Goal: Transaction & Acquisition: Purchase product/service

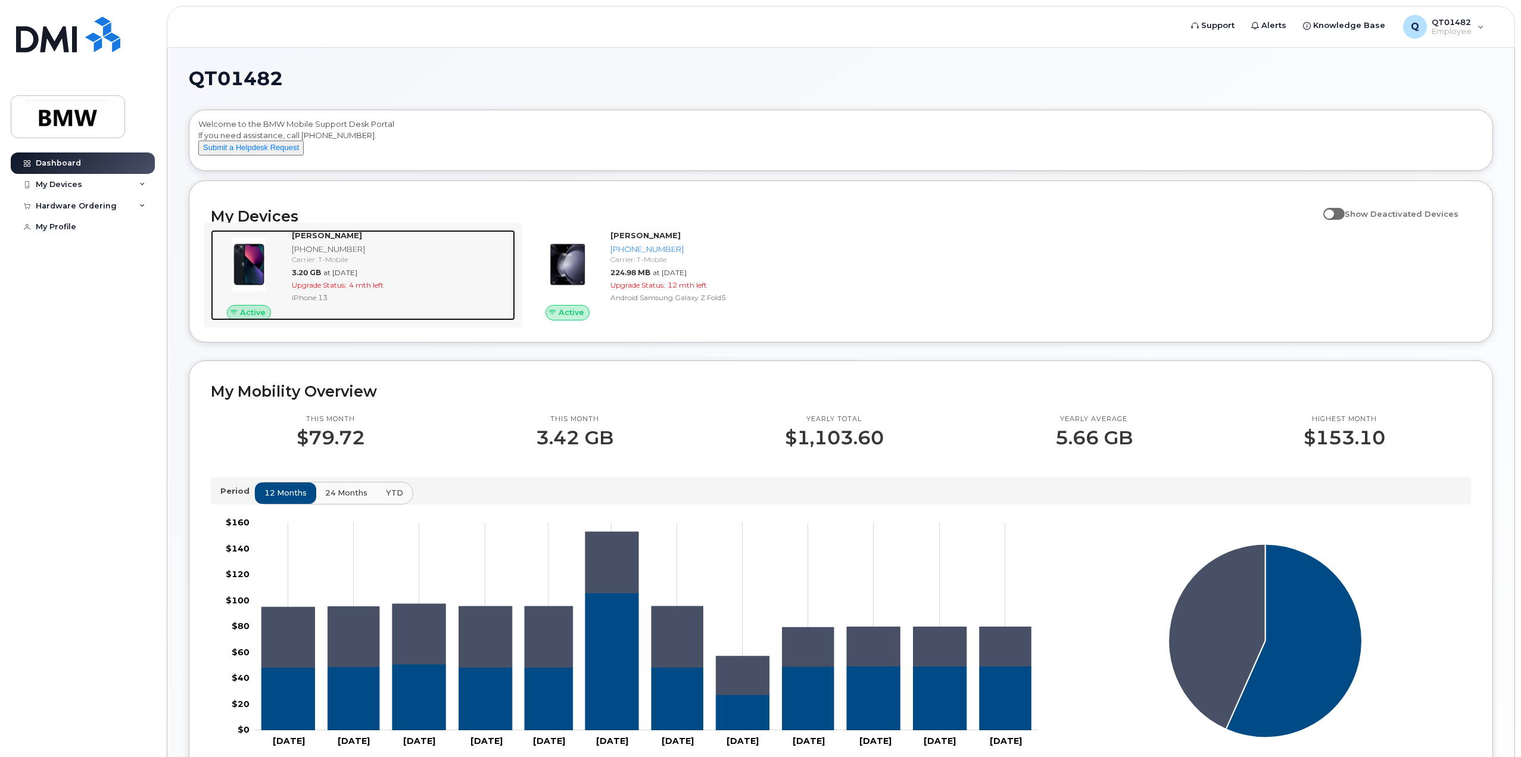
drag, startPoint x: 327, startPoint y: 269, endPoint x: 336, endPoint y: 288, distance: 21.8
click at [327, 264] on div "Carrier: T-Mobile" at bounding box center [401, 259] width 219 height 10
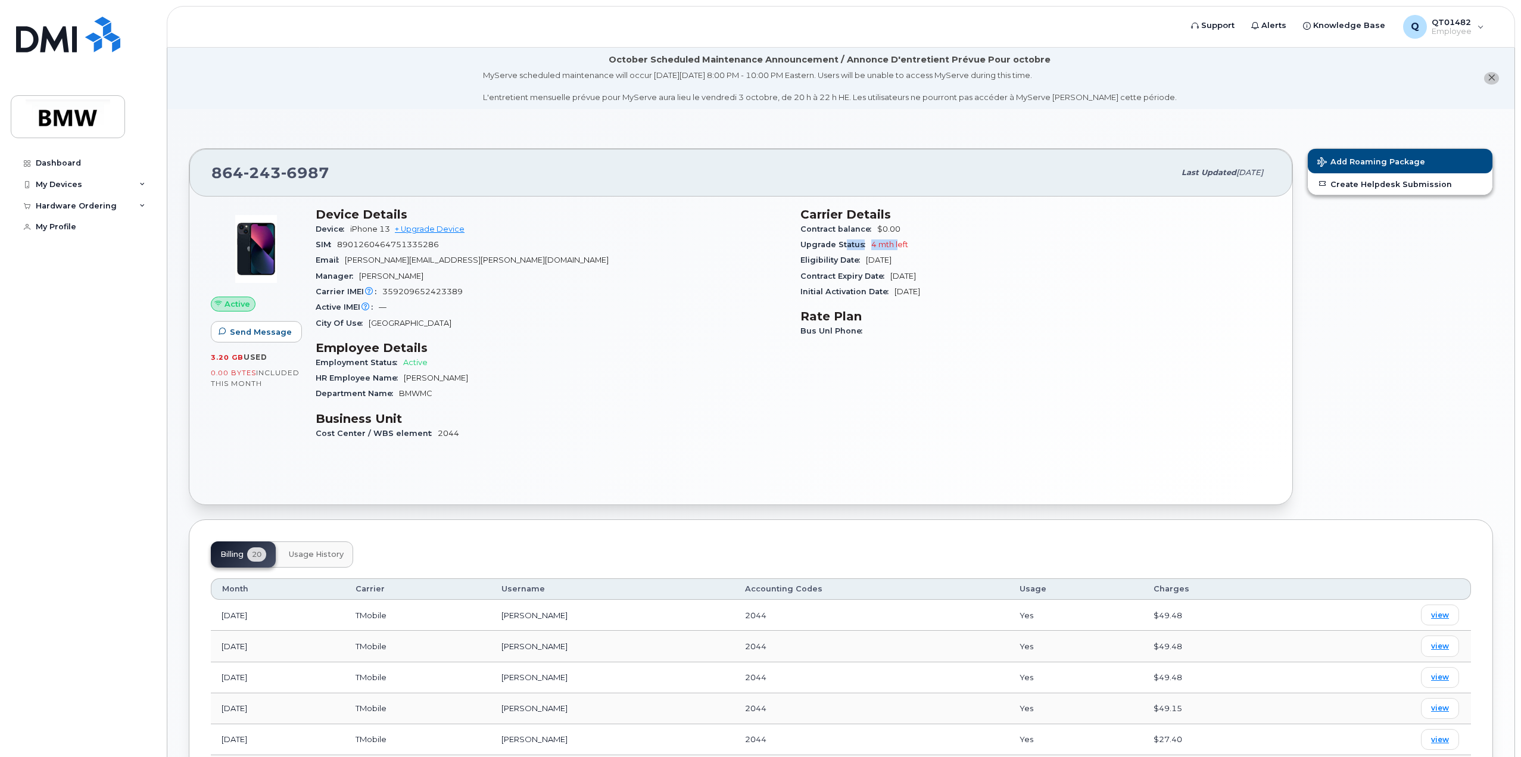
drag, startPoint x: 845, startPoint y: 239, endPoint x: 909, endPoint y: 245, distance: 63.9
click at [902, 244] on div "Upgrade Status 4 mth left" at bounding box center [1035, 244] width 470 height 15
click at [913, 404] on div "Carrier Details Contract balance $0.00 Upgrade Status 4 mth left Eligibility Da…" at bounding box center [1035, 329] width 485 height 258
click at [71, 182] on div "My Devices" at bounding box center [59, 185] width 46 height 10
click at [117, 288] on div "([PERSON_NAME])" at bounding box center [109, 282] width 73 height 11
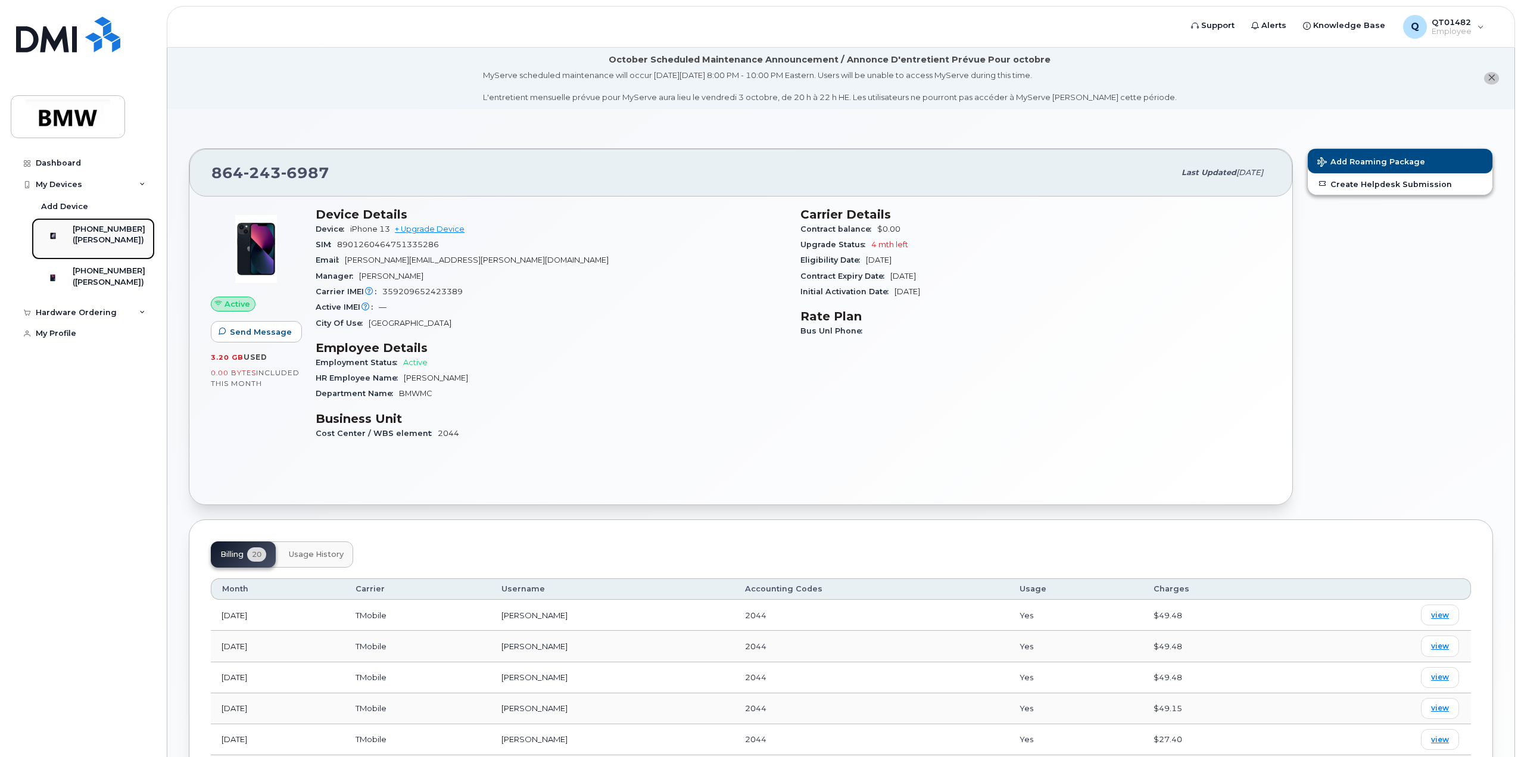
click at [113, 234] on div "[PHONE_NUMBER]" at bounding box center [109, 229] width 73 height 11
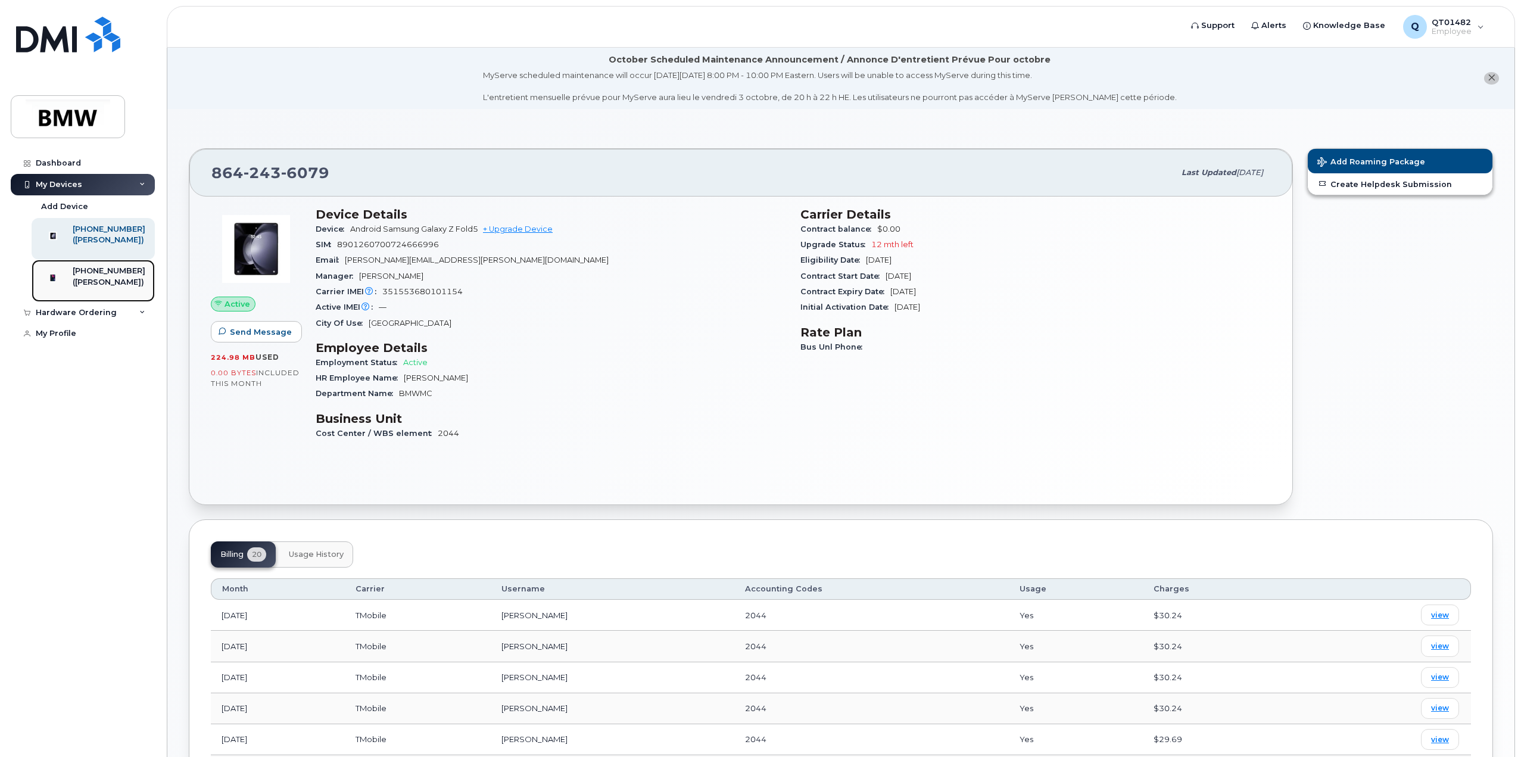
click at [90, 288] on div "([PERSON_NAME])" at bounding box center [109, 282] width 73 height 11
click at [110, 288] on div "([PERSON_NAME])" at bounding box center [109, 282] width 73 height 11
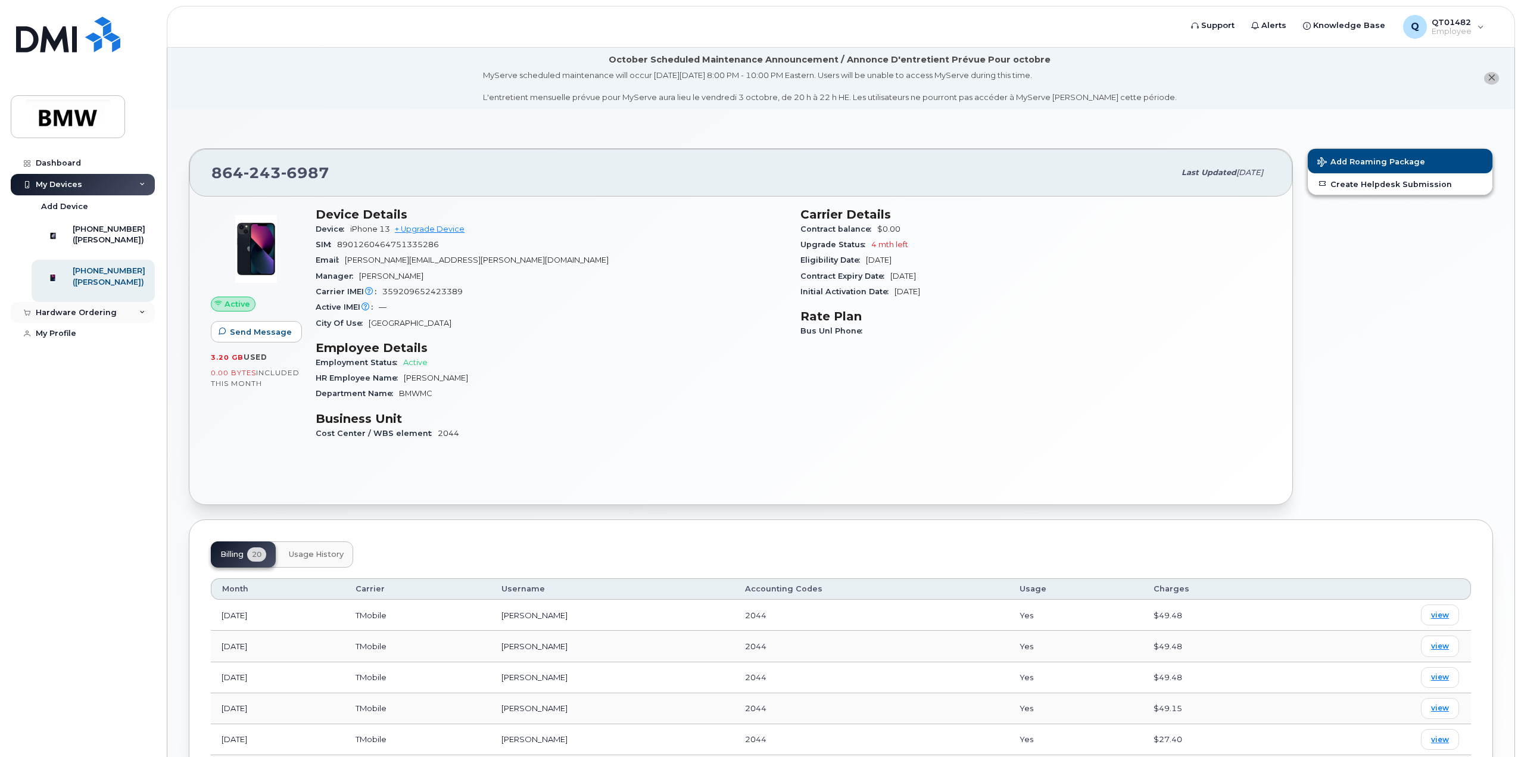
click at [123, 323] on div "Hardware Ordering" at bounding box center [83, 312] width 144 height 21
click at [61, 363] on div "New Order" at bounding box center [63, 357] width 45 height 11
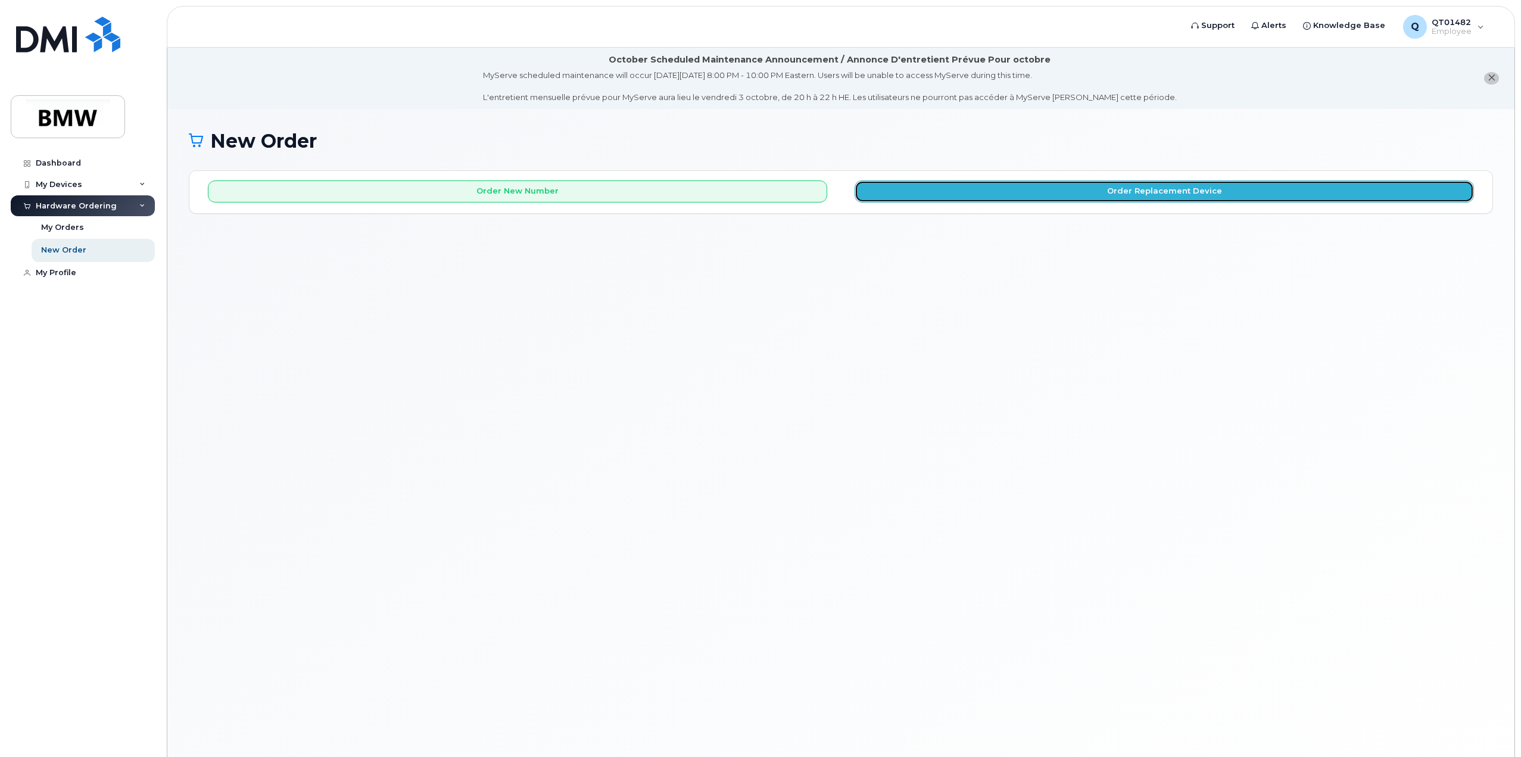
click at [1069, 193] on button "Order Replacement Device" at bounding box center [1163, 191] width 619 height 22
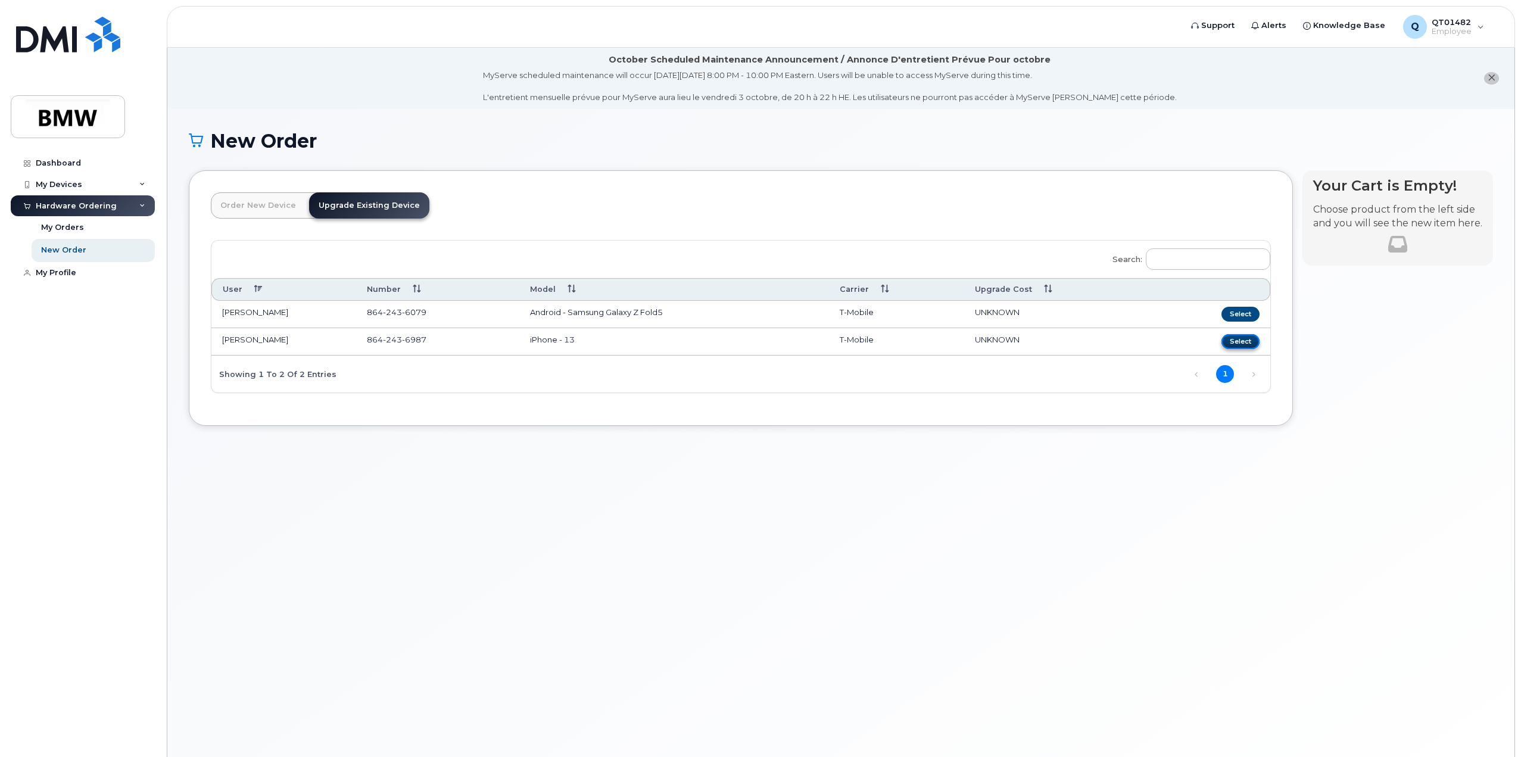
click at [1239, 338] on button "Select" at bounding box center [1240, 341] width 38 height 15
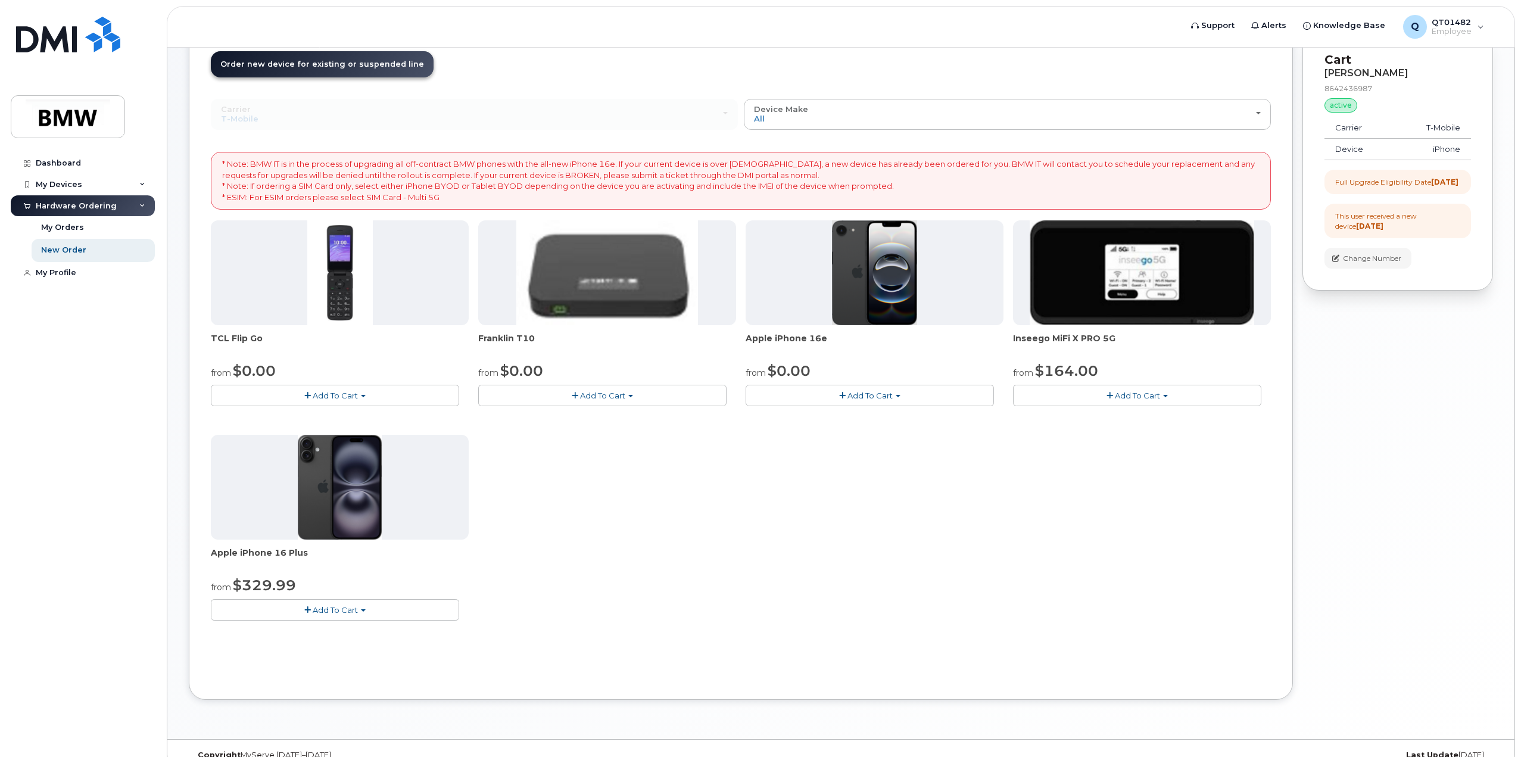
scroll to position [161, 0]
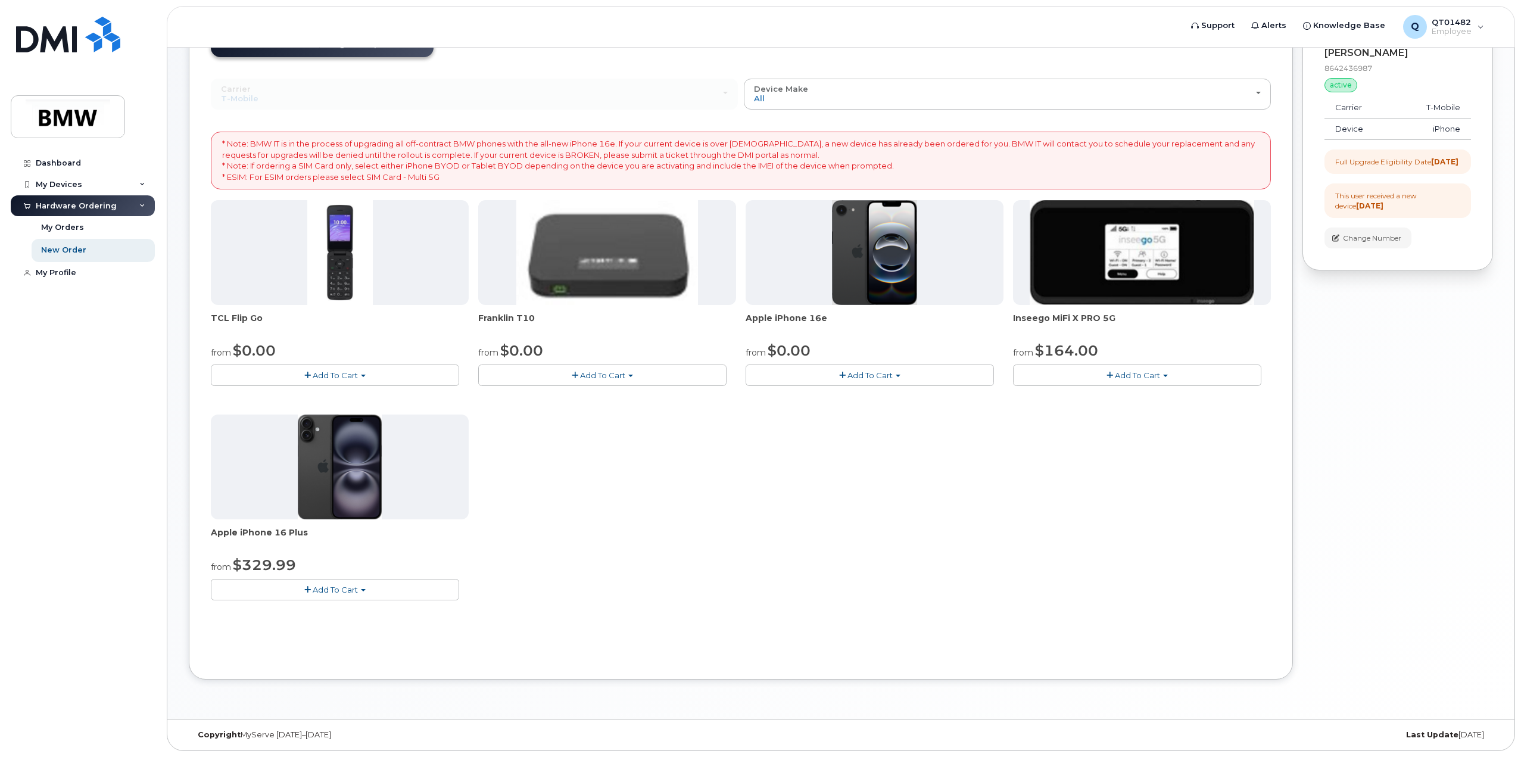
click at [381, 476] on img at bounding box center [340, 466] width 84 height 105
click at [354, 485] on img at bounding box center [340, 466] width 84 height 105
click at [344, 590] on span "Add To Cart" at bounding box center [335, 590] width 45 height 10
click at [684, 607] on div "TCL Flip Go from $0.00 Add To Cart $0.00 - 30 month Upgrade $96.00 - Full Price…" at bounding box center [741, 409] width 1060 height 419
click at [326, 472] on img at bounding box center [340, 466] width 84 height 105
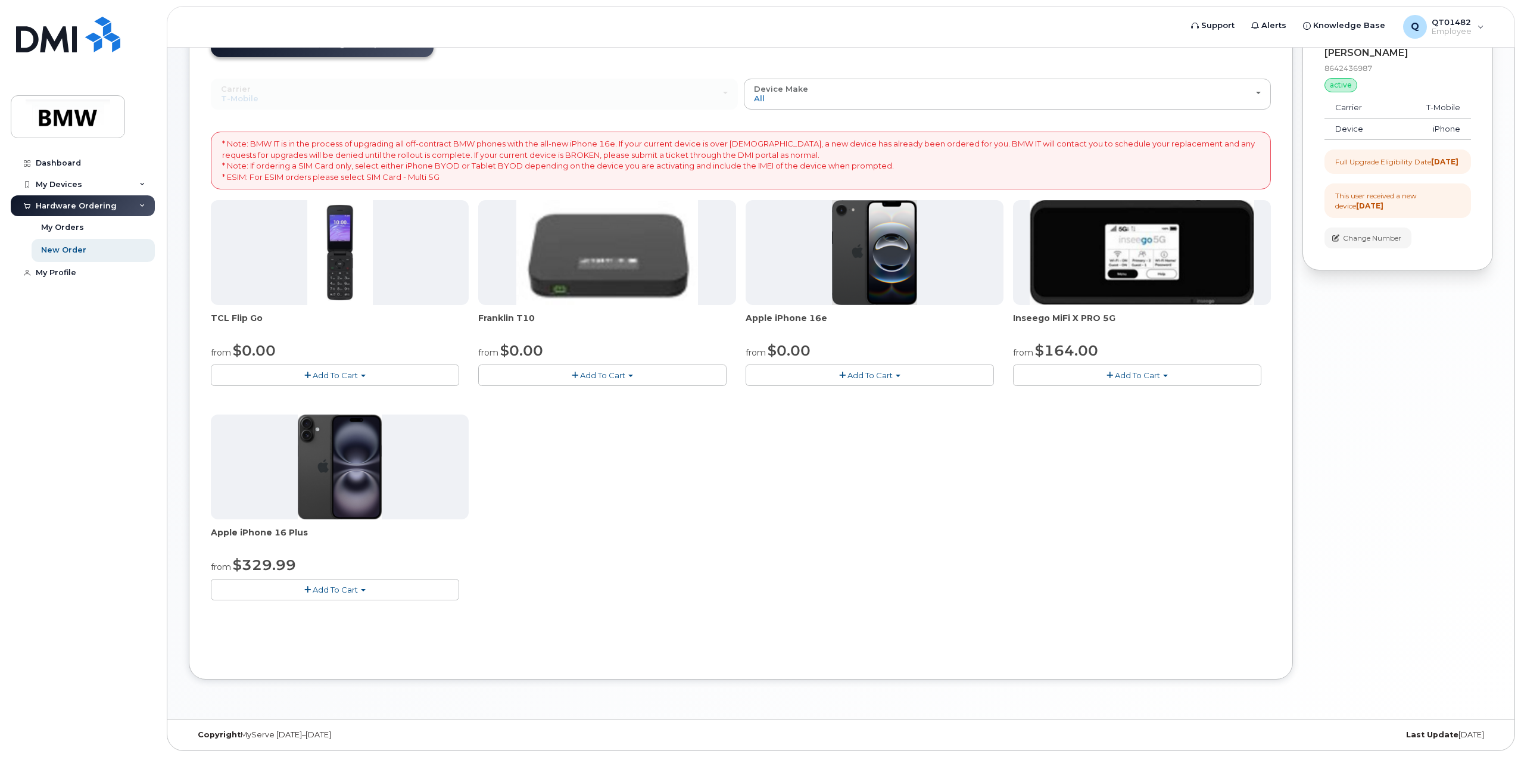
click at [244, 532] on span "Apple iPhone 16 Plus" at bounding box center [340, 538] width 258 height 24
click at [358, 479] on img at bounding box center [340, 466] width 84 height 105
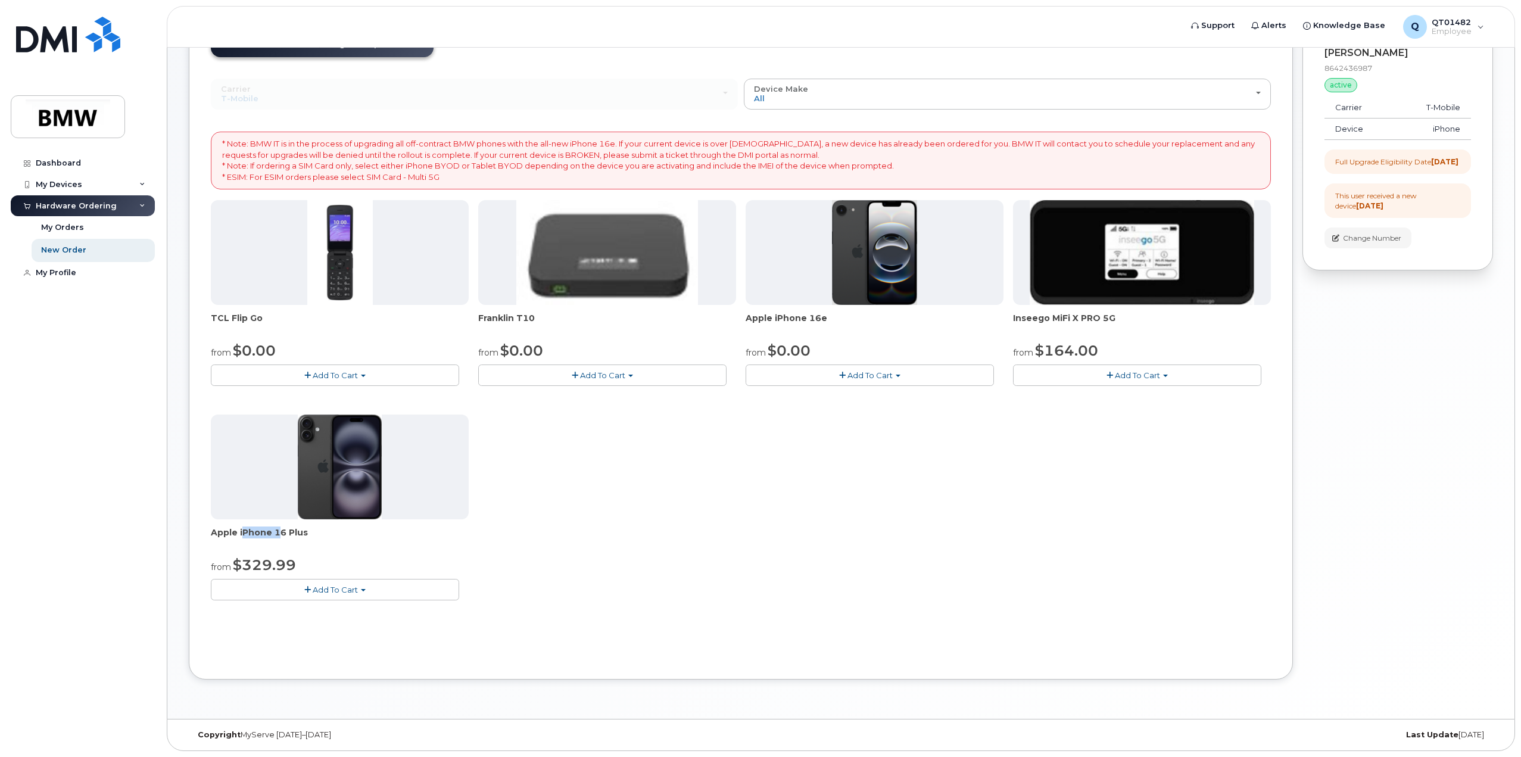
click at [246, 532] on span "Apple iPhone 16 Plus" at bounding box center [340, 538] width 258 height 24
drag, startPoint x: 238, startPoint y: 534, endPoint x: 305, endPoint y: 537, distance: 67.9
click at [305, 537] on span "Apple iPhone 16 Plus" at bounding box center [340, 538] width 258 height 24
